Goal: Find specific page/section: Find specific page/section

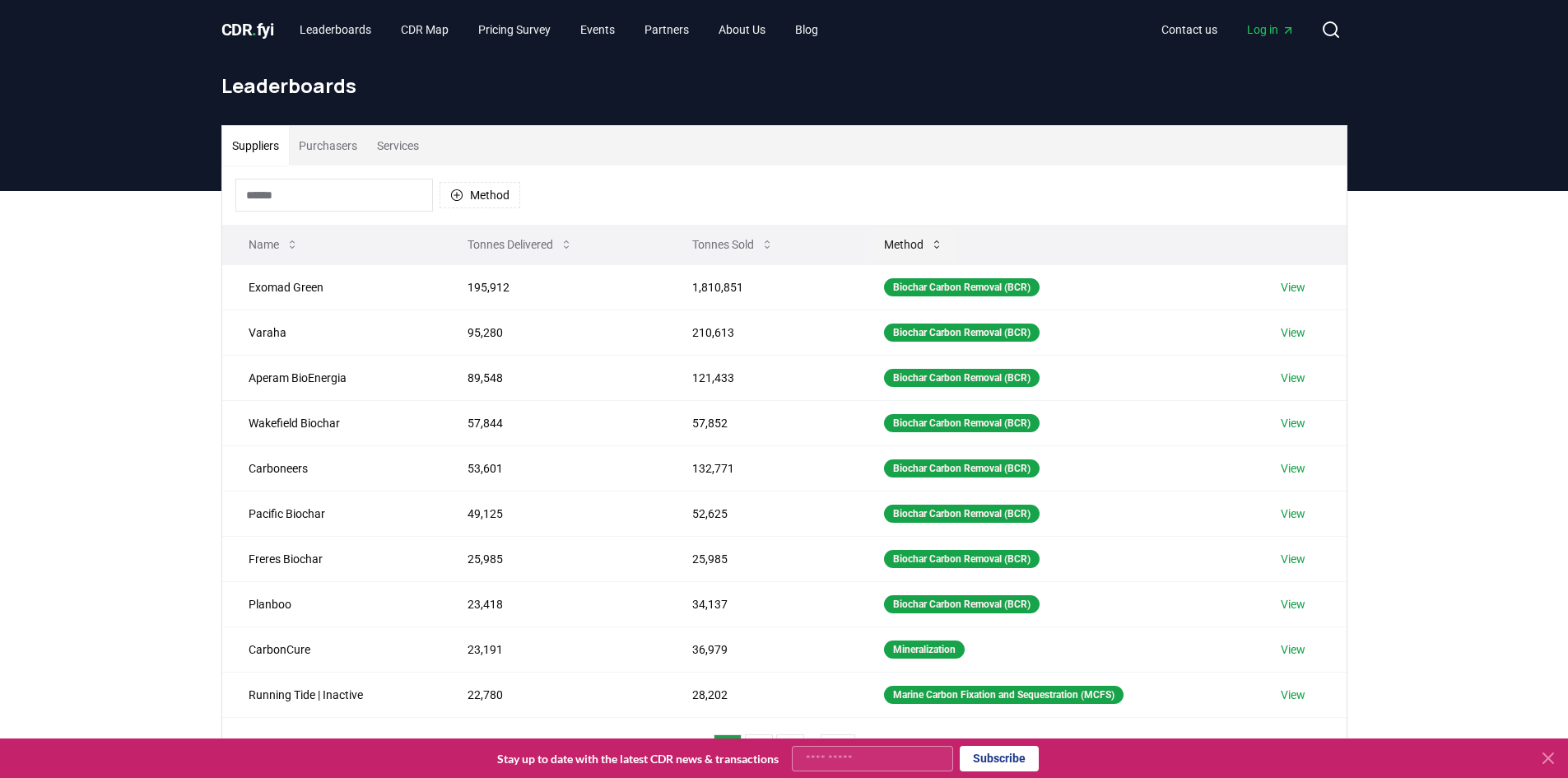
click at [930, 239] on icon at bounding box center [936, 245] width 13 height 13
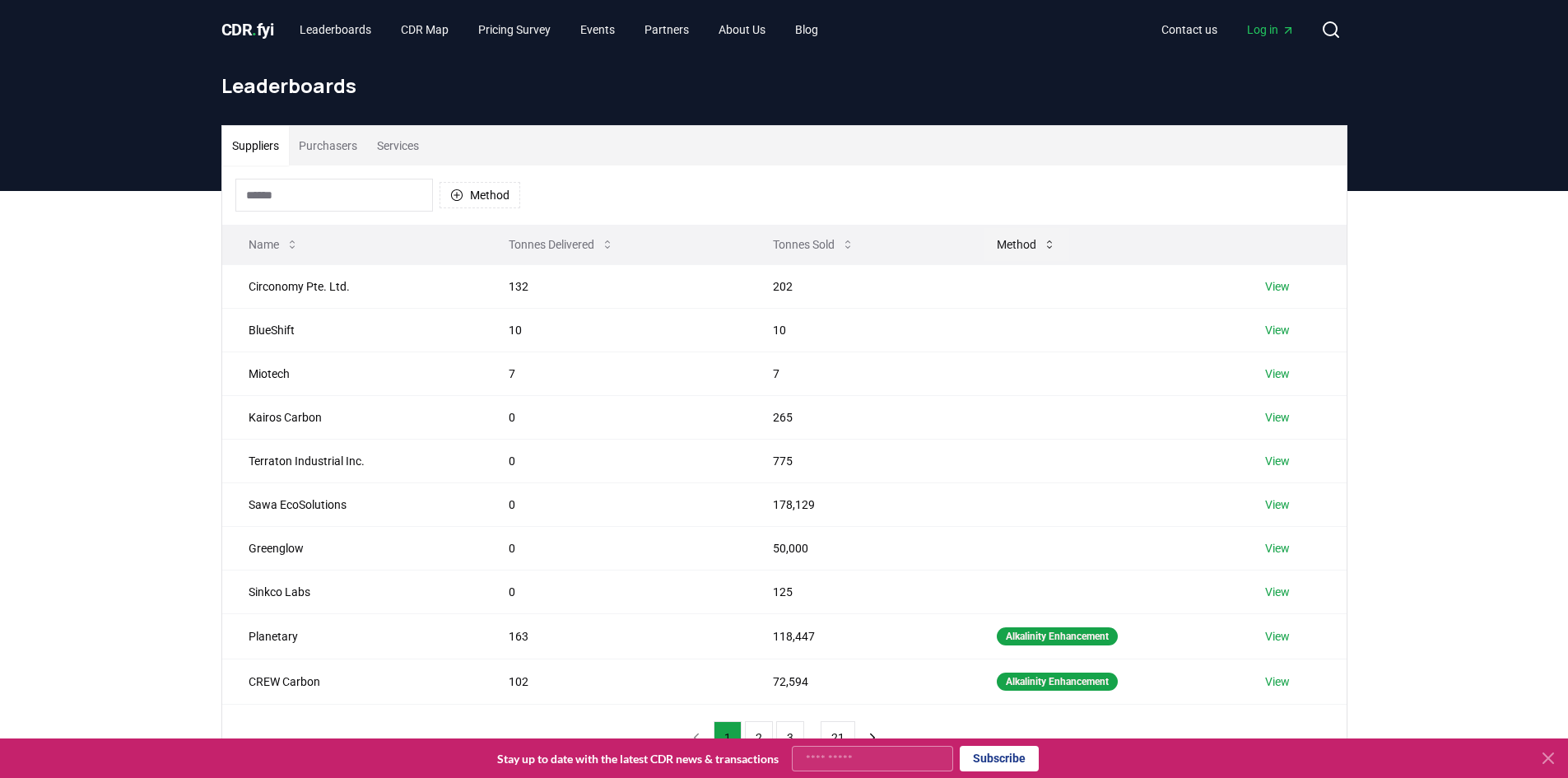
click at [1017, 240] on button "Method" at bounding box center [1026, 245] width 86 height 33
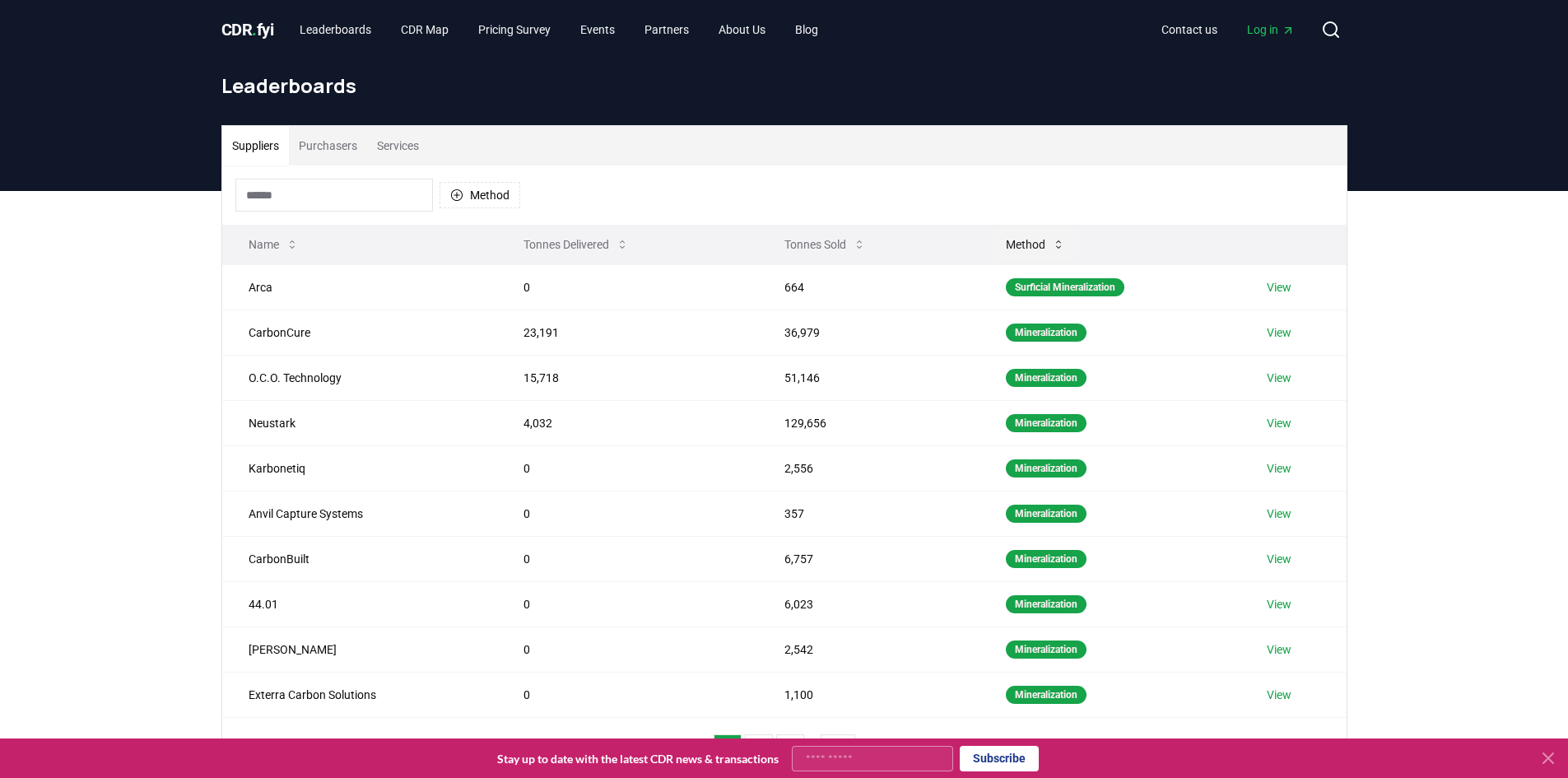
click at [1017, 240] on button "Method" at bounding box center [1035, 245] width 86 height 33
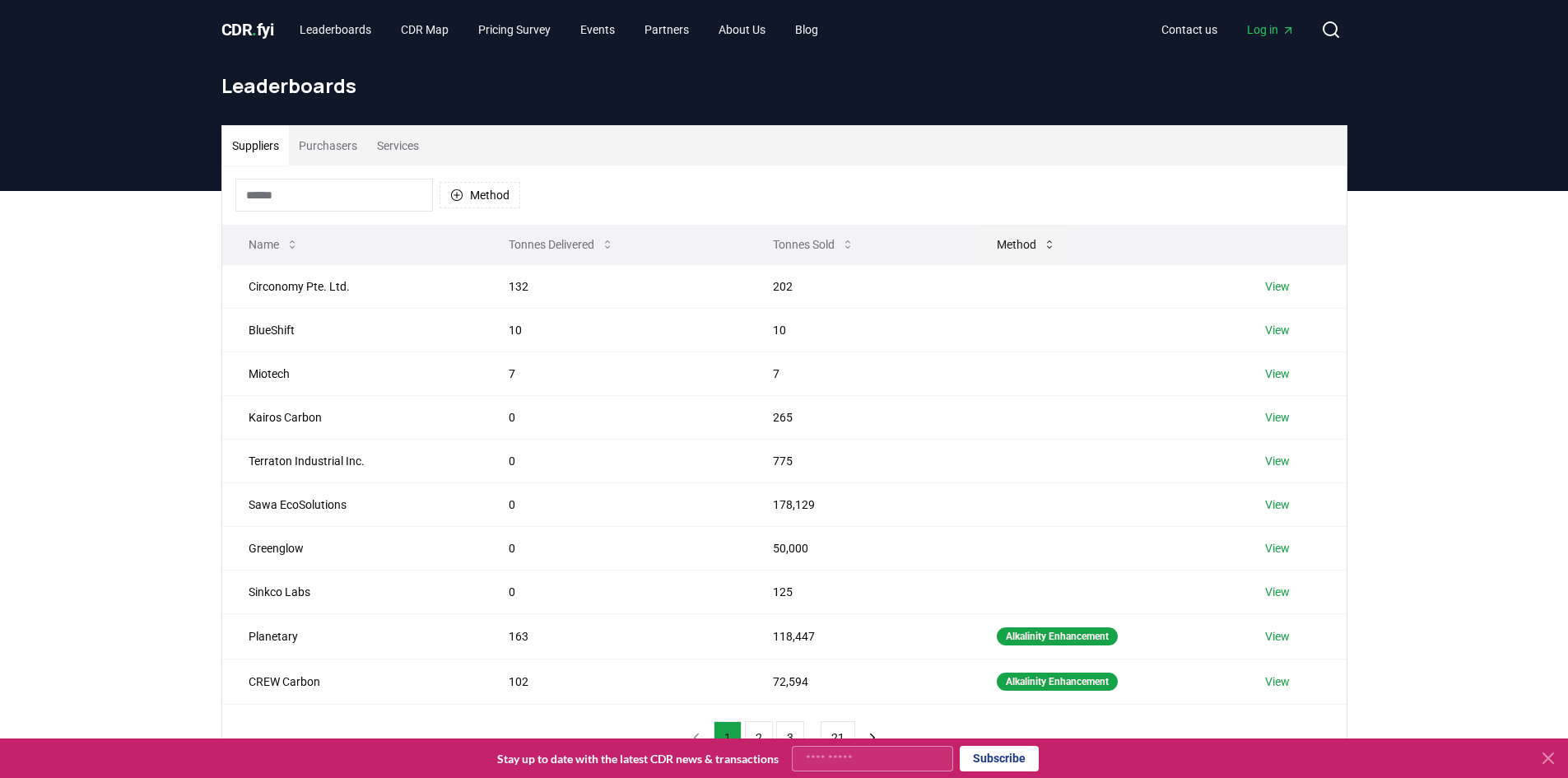
click at [1017, 240] on button "Method" at bounding box center [1026, 245] width 86 height 33
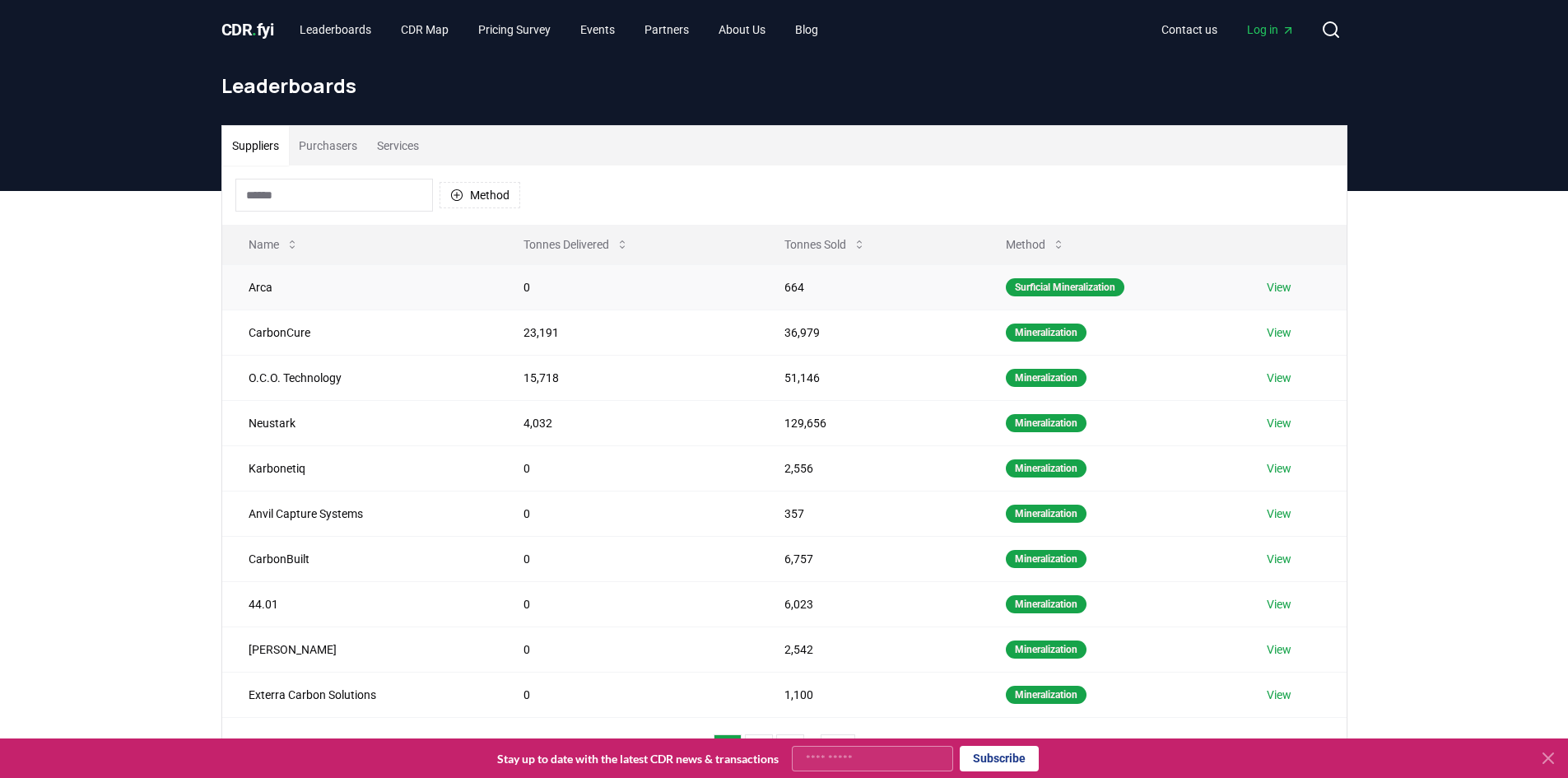
click at [1291, 291] on link "View" at bounding box center [1279, 287] width 25 height 17
